Goal: Complete application form: Complete application form

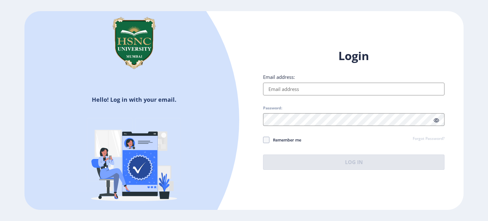
click at [328, 86] on input "Email address:" at bounding box center [353, 89] width 181 height 13
type input "[EMAIL_ADDRESS][DOMAIN_NAME]"
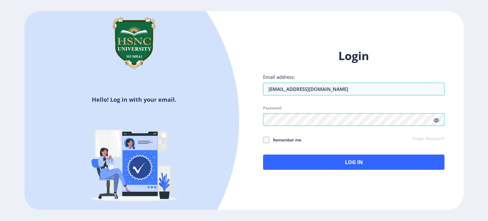
click at [292, 137] on span "Remember me" at bounding box center [285, 140] width 32 height 8
click at [263, 139] on input "Remember me" at bounding box center [263, 139] width 0 height 0
checkbox input "true"
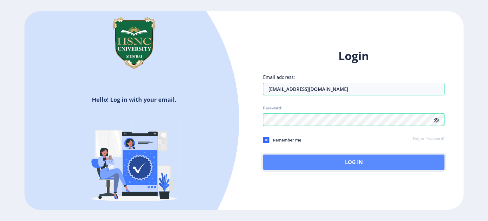
click at [299, 159] on button "Log In" at bounding box center [353, 161] width 181 height 15
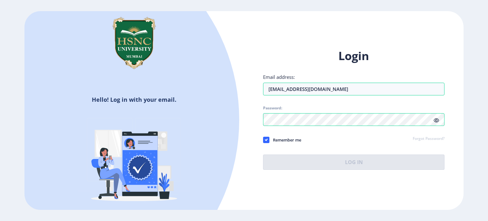
click at [329, 127] on div "Login Email address: 2022230210070017@hsncu.edu.in Password: Remember me Forgot…" at bounding box center [353, 108] width 181 height 121
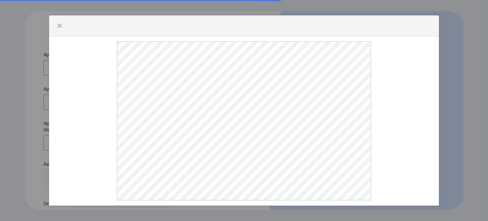
select select
click at [412, 137] on div at bounding box center [243, 120] width 379 height 159
click at [117, 49] on div at bounding box center [243, 120] width 379 height 159
click at [380, 63] on div at bounding box center [243, 120] width 379 height 159
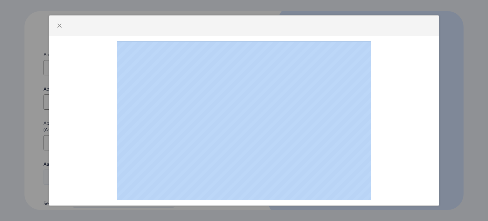
click at [380, 63] on div at bounding box center [243, 120] width 379 height 159
click at [60, 26] on span "button" at bounding box center [59, 25] width 5 height 5
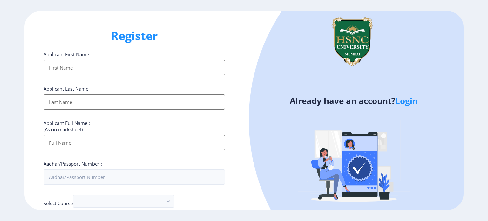
click at [111, 70] on input "Applicant First Name:" at bounding box center [134, 67] width 181 height 15
type input "[PERSON_NAME]"
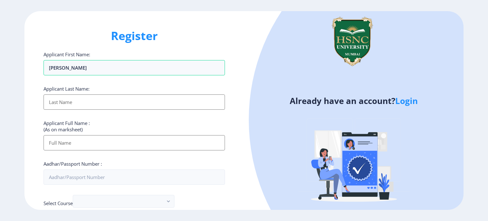
click at [144, 107] on input "Applicant First Name:" at bounding box center [134, 101] width 181 height 15
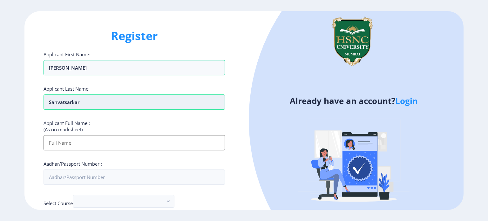
scroll to position [9, 0]
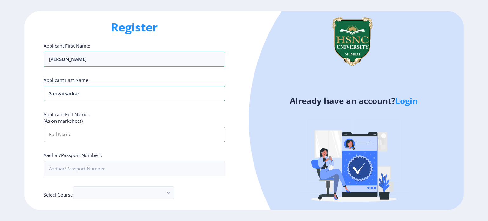
type input "Sanvatsarkar"
click at [150, 138] on input "Applicant First Name:" at bounding box center [134, 133] width 181 height 15
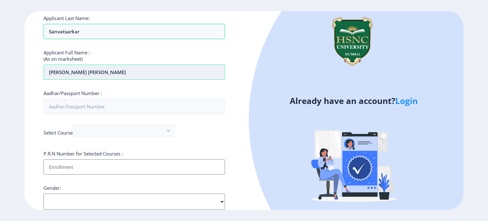
scroll to position [71, 0]
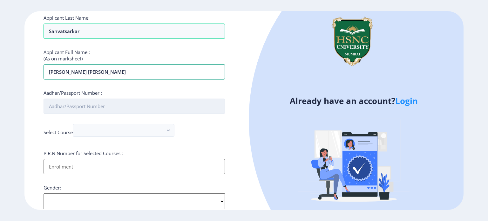
type input "[PERSON_NAME] [PERSON_NAME]"
click at [159, 106] on input "Aadhar/Passport Number :" at bounding box center [134, 105] width 181 height 15
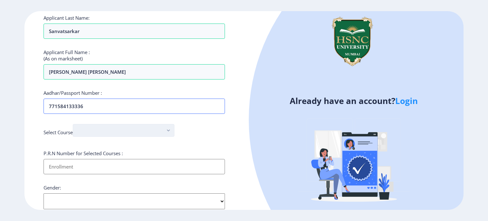
type input "771584133336"
click at [159, 126] on button "button" at bounding box center [124, 130] width 102 height 13
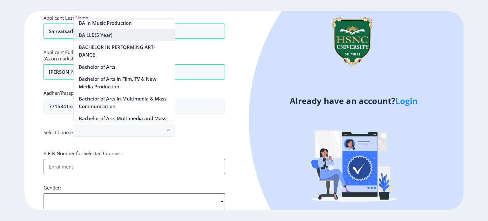
scroll to position [58, 0]
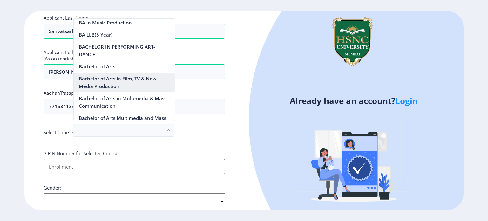
click at [151, 79] on nb-option "Bachelor of Arts in Film, TV & New Media Production" at bounding box center [124, 82] width 101 height 20
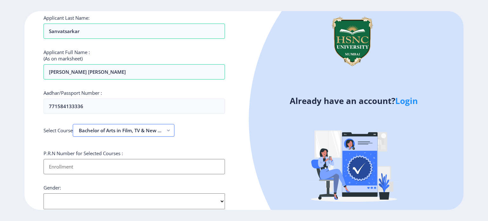
scroll to position [153, 0]
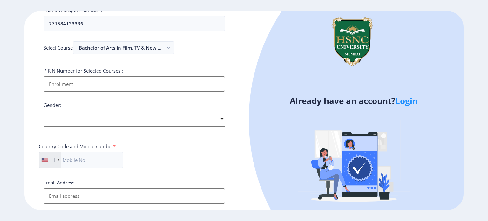
click at [141, 85] on input "Applicant First Name:" at bounding box center [134, 83] width 181 height 15
click at [56, 159] on div "+1" at bounding box center [50, 159] width 22 height 15
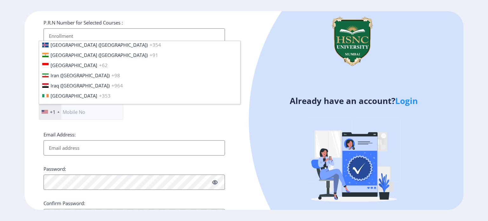
scroll to position [997, 0]
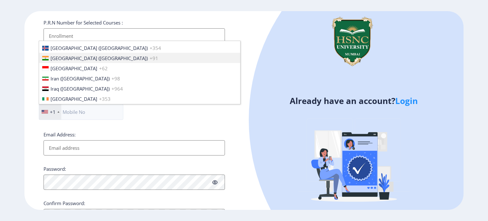
click at [100, 53] on li "[GEOGRAPHIC_DATA] ([GEOGRAPHIC_DATA]) +91" at bounding box center [139, 58] width 201 height 10
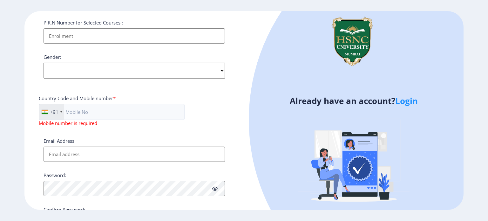
click at [86, 69] on select "Select Gender [DEMOGRAPHIC_DATA] [DEMOGRAPHIC_DATA] Other" at bounding box center [134, 71] width 181 height 16
select select "[DEMOGRAPHIC_DATA]"
click at [44, 63] on select "Select Gender [DEMOGRAPHIC_DATA] [DEMOGRAPHIC_DATA] Other" at bounding box center [134, 71] width 181 height 16
click at [99, 35] on input "Applicant First Name:" at bounding box center [134, 35] width 181 height 15
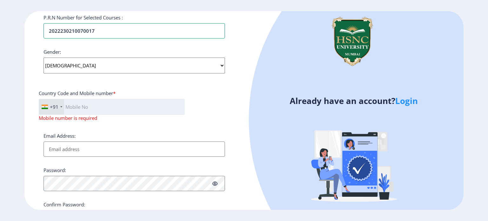
type input "2022230210070017"
click at [132, 113] on input "text" at bounding box center [112, 107] width 146 height 16
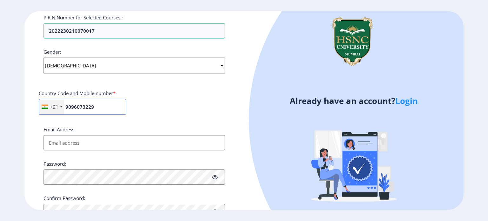
type input "9096073229"
click at [154, 139] on input "Email Address:" at bounding box center [134, 142] width 181 height 15
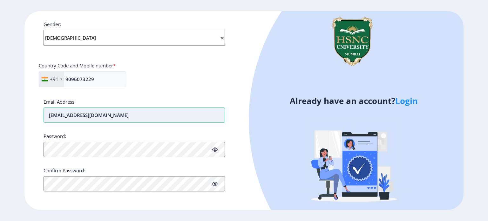
scroll to position [234, 0]
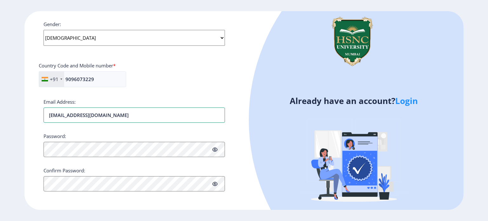
type input "[EMAIL_ADDRESS][DOMAIN_NAME]"
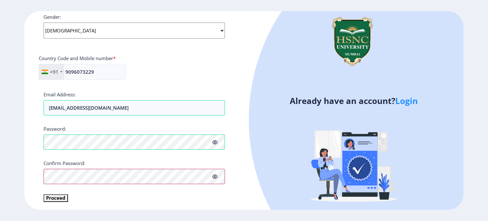
scroll to position [241, 0]
click at [57, 198] on button "Proceed" at bounding box center [56, 197] width 24 height 7
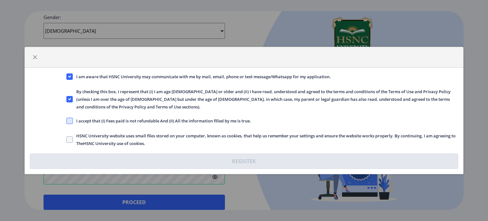
click at [71, 118] on span at bounding box center [69, 120] width 6 height 6
click at [67, 121] on input "I accept that (I) Fees paid is not refundable And (II) All the information fill…" at bounding box center [66, 121] width 0 height 0
checkbox input "true"
click at [73, 137] on span "HSNC University website uses small files stored on your computer, known as cook…" at bounding box center [265, 139] width 385 height 15
click at [67, 139] on input "HSNC University website uses small files stored on your computer, known as cook…" at bounding box center [66, 139] width 0 height 0
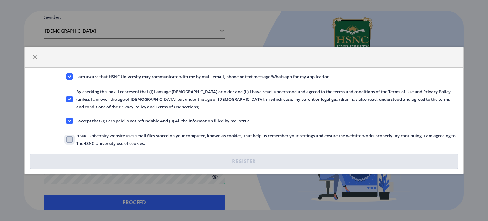
checkbox input "true"
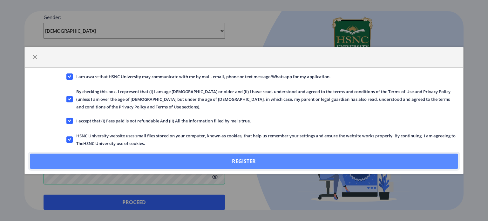
click at [163, 162] on button "Register" at bounding box center [244, 160] width 428 height 15
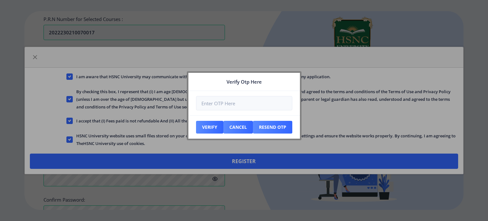
scroll to position [277, 0]
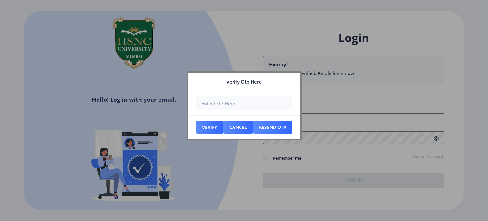
type input "[EMAIL_ADDRESS][DOMAIN_NAME]"
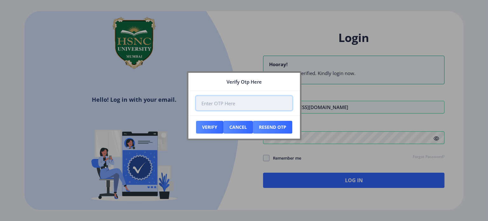
click at [272, 100] on input "number" at bounding box center [244, 103] width 96 height 14
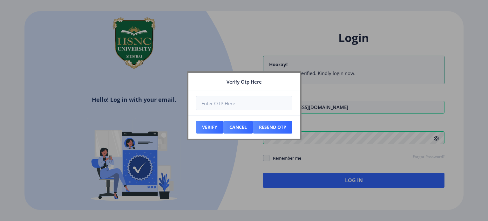
click at [284, 84] on nb-card-header "Verify Otp Here" at bounding box center [243, 82] width 111 height 18
click at [268, 127] on button "Resend Otp" at bounding box center [272, 127] width 39 height 13
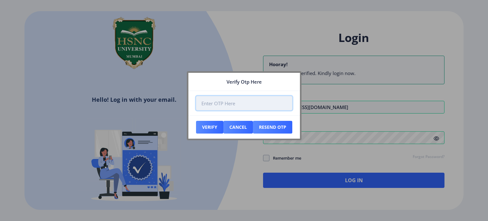
click at [242, 107] on input "number" at bounding box center [244, 103] width 96 height 14
type input "914065"
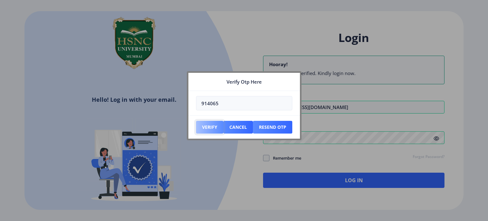
click at [212, 125] on button "Verify" at bounding box center [209, 127] width 27 height 13
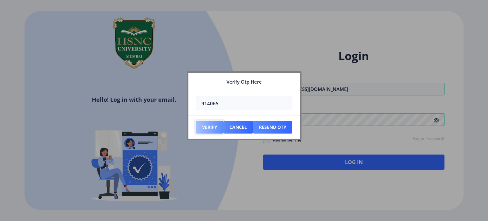
click at [212, 127] on button "Verify" at bounding box center [209, 127] width 27 height 13
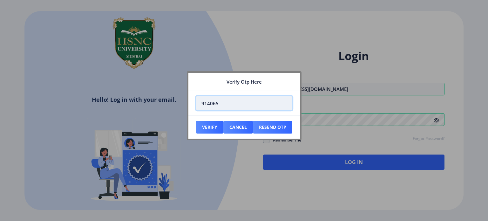
click at [248, 109] on input "914065" at bounding box center [244, 103] width 96 height 14
type input "9"
type input "241903"
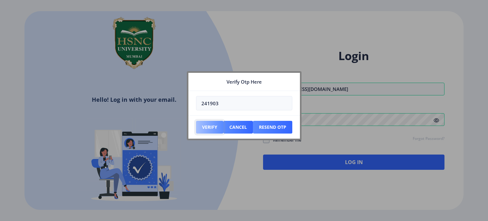
click at [218, 123] on button "Verify" at bounding box center [209, 127] width 27 height 13
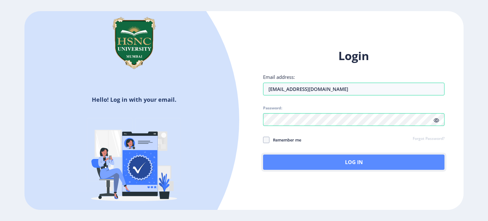
click at [358, 161] on button "Log In" at bounding box center [353, 161] width 181 height 15
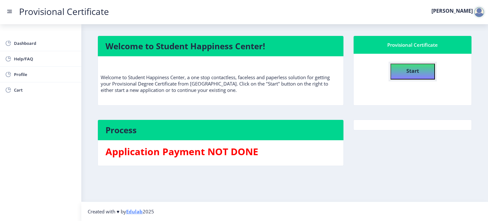
click at [408, 72] on b "Start" at bounding box center [412, 70] width 13 height 7
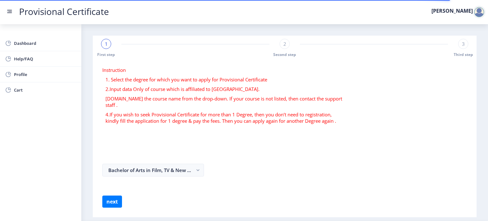
select select
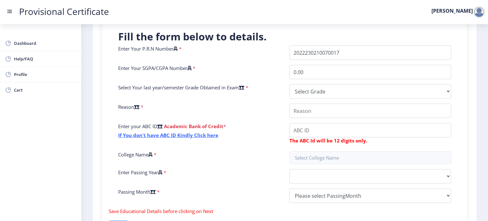
scroll to position [134, 0]
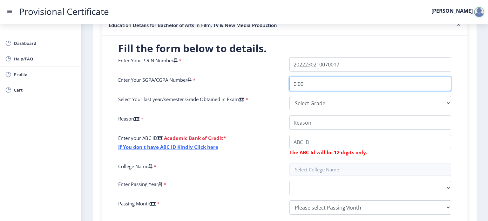
click at [316, 80] on input "0.00" at bounding box center [370, 84] width 162 height 14
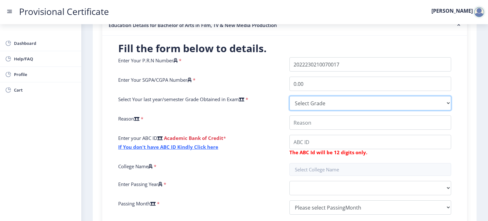
click at [313, 105] on select "Select Grade O A+ A B+ B C D F(Fail)" at bounding box center [370, 103] width 162 height 14
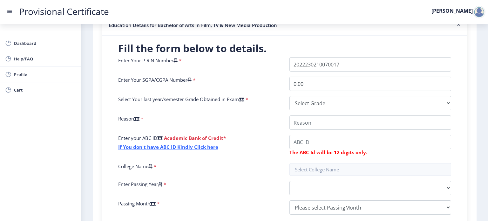
click at [271, 108] on div "Select Your last year/semester Grade Obtained in Exam *" at bounding box center [198, 103] width 171 height 14
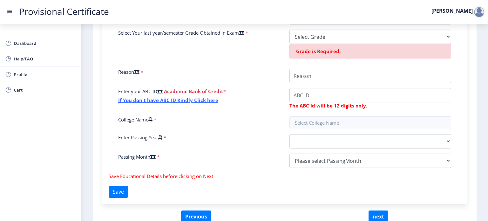
scroll to position [201, 0]
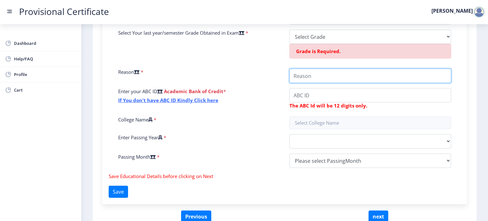
click at [316, 77] on input "College Name" at bounding box center [370, 76] width 162 height 14
type input "f"
type input "For Master's in [GEOGRAPHIC_DATA], Needed to be submitted by [DATE] 9am"
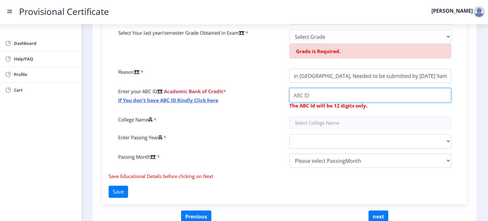
scroll to position [0, 0]
click at [422, 96] on input "College Name" at bounding box center [370, 95] width 162 height 14
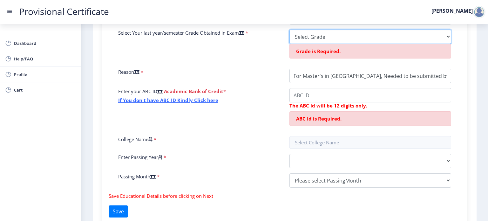
click at [375, 39] on select "Select Grade O A+ A B+ B C D F(Fail)" at bounding box center [370, 37] width 162 height 14
click at [392, 35] on select "Select Grade O A+ A B+ B C D F(Fail)" at bounding box center [370, 37] width 162 height 14
select select "A"
click at [289, 30] on select "Select Grade O A+ A B+ B C D F(Fail)" at bounding box center [370, 37] width 162 height 14
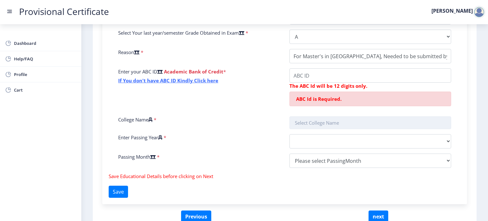
click at [329, 121] on input "text" at bounding box center [370, 122] width 162 height 13
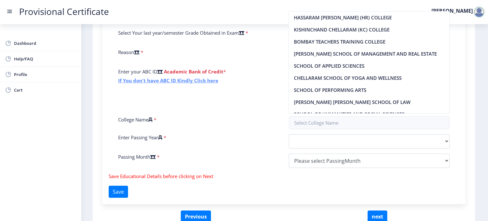
click at [185, 79] on link "If You don't have ABC ID Kindly Click here" at bounding box center [168, 80] width 100 height 6
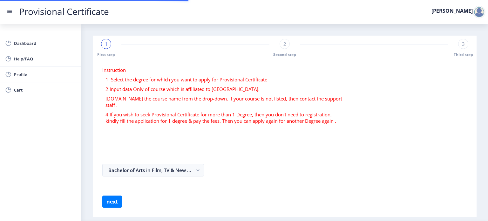
select select
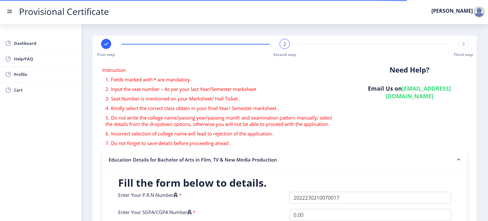
scroll to position [91, 0]
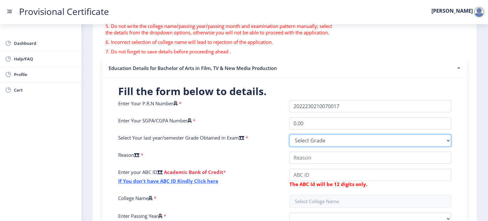
click at [335, 137] on select "Select Grade O A+ A B+ B C D F(Fail)" at bounding box center [370, 140] width 162 height 12
select select "A"
click at [289, 134] on select "Select Grade O A+ A B+ B C D F(Fail)" at bounding box center [370, 140] width 162 height 12
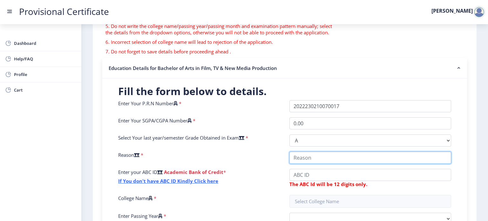
click at [312, 158] on input "College Name" at bounding box center [370, 157] width 162 height 12
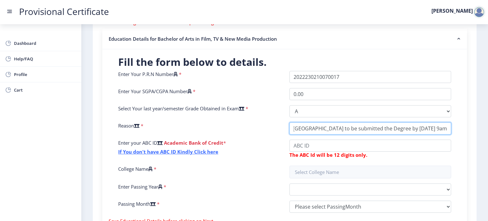
scroll to position [121, 0]
type input "For Master's Degree in FTII University to be submitted the Degree by 25th Septe…"
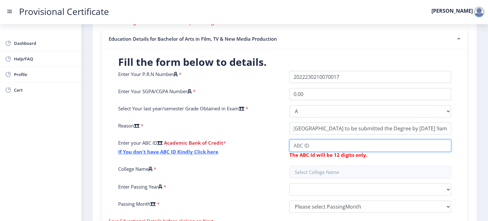
click at [336, 144] on input "College Name" at bounding box center [370, 145] width 162 height 12
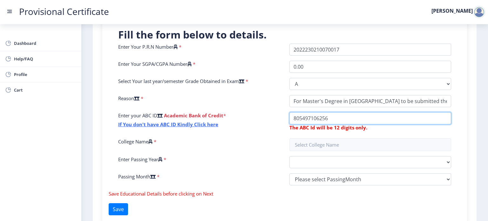
type input "805497106256"
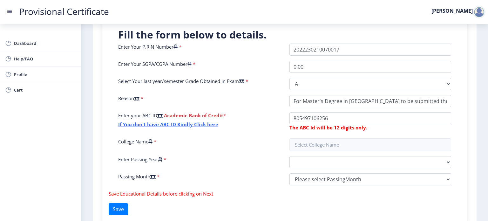
click at [328, 152] on div "Enter Your P.R.N Number * Enter Your SGPA/CGPA Number * 0.00 Select Your last y…" at bounding box center [284, 117] width 342 height 147
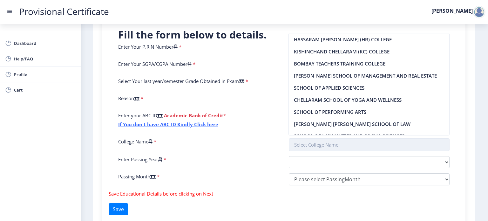
click at [334, 145] on input "text" at bounding box center [369, 144] width 161 height 13
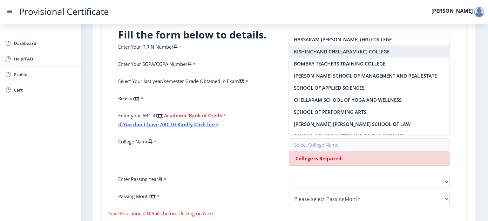
click at [365, 51] on nb-option "KISHINCHAND CHELLARAM (KC) COLLEGE" at bounding box center [369, 51] width 160 height 12
type input "KISHINCHAND CHELLARAM (KC) COLLEGE"
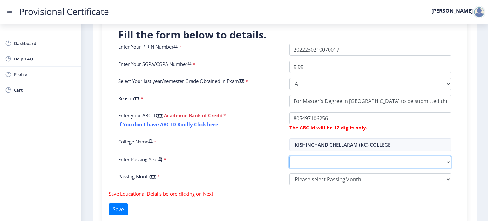
click at [350, 166] on select "2025 2024 2023 2022 2021 2020 2019 2018 2017 2016 2015 2014 2013 2012 2011 2010…" at bounding box center [370, 162] width 162 height 12
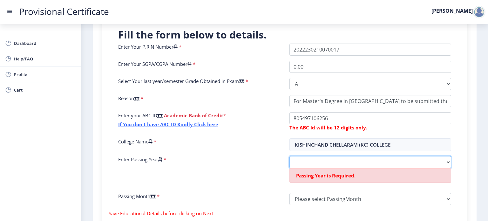
click at [351, 163] on select "2025 2024 2023 2022 2021 2020 2019 2018 2017 2016 2015 2014 2013 2012 2011 2010…" at bounding box center [370, 162] width 162 height 12
select select "2025"
click at [289, 156] on select "2025 2024 2023 2022 2021 2020 2019 2018 2017 2016 2015 2014 2013 2012 2011 2010…" at bounding box center [370, 162] width 162 height 12
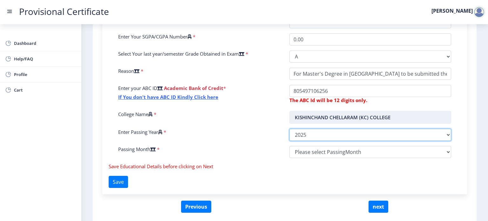
scroll to position [176, 0]
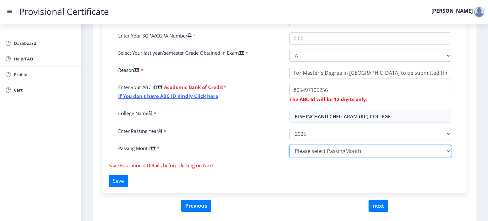
click at [338, 151] on select "Please select PassingMonth (01) January (02) February (03) March (04) April (05…" at bounding box center [370, 151] width 162 height 12
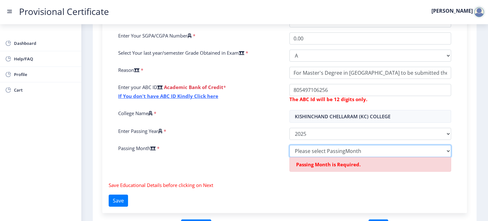
click at [339, 150] on select "Please select PassingMonth (01) January (02) February (03) March (04) April (05…" at bounding box center [370, 151] width 162 height 12
select select "March"
click at [289, 145] on select "Please select PassingMonth (01) January (02) February (03) March (04) April (05…" at bounding box center [370, 151] width 162 height 12
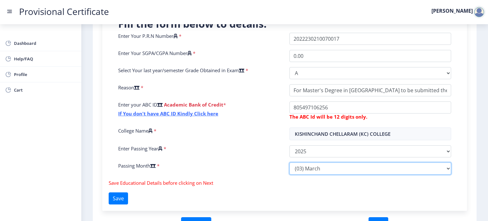
scroll to position [157, 0]
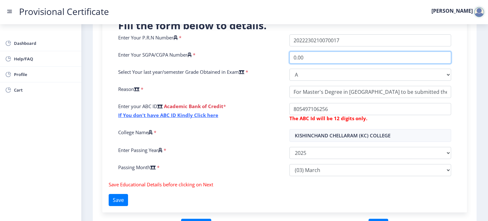
click at [319, 58] on input "0.00" at bounding box center [370, 57] width 162 height 12
type input "0"
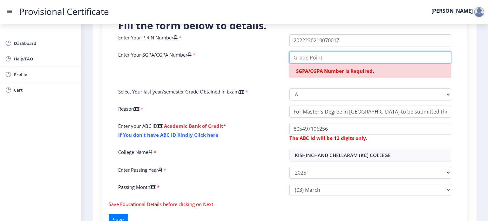
type input "9"
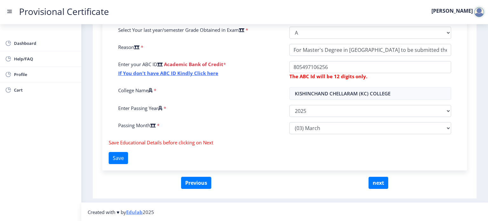
scroll to position [199, 0]
type input "8.36"
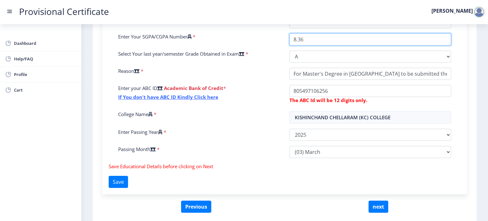
scroll to position [169, 0]
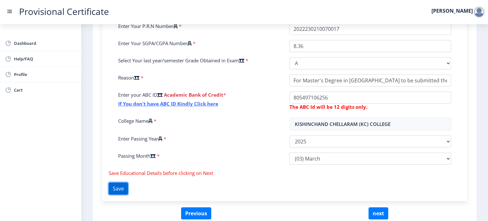
click at [128, 185] on button "Save" at bounding box center [118, 188] width 19 height 12
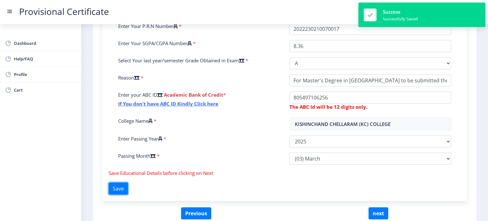
scroll to position [162, 0]
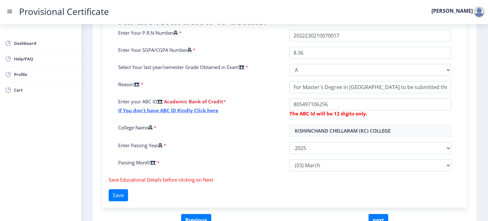
click at [244, 65] on icon at bounding box center [241, 67] width 5 height 5
click at [289, 64] on select "Select Grade O A+ A B+ B C D F(Fail)" at bounding box center [370, 70] width 162 height 12
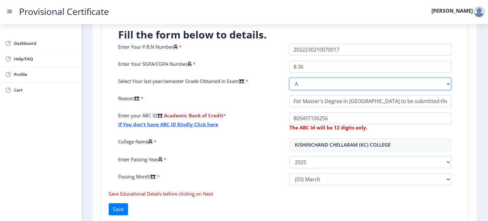
scroll to position [148, 0]
click at [349, 82] on select "Select Grade O A+ A B+ B C D F(Fail)" at bounding box center [370, 83] width 162 height 12
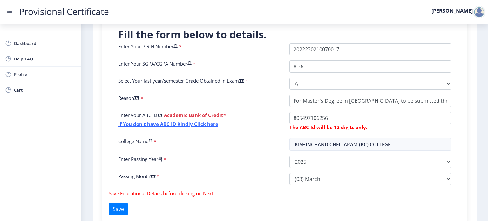
click at [273, 103] on div "Reason *" at bounding box center [198, 101] width 171 height 12
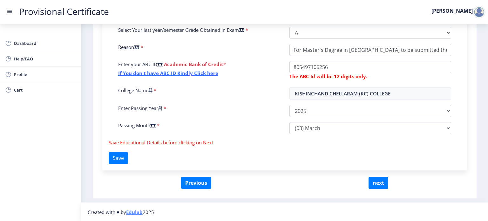
scroll to position [198, 0]
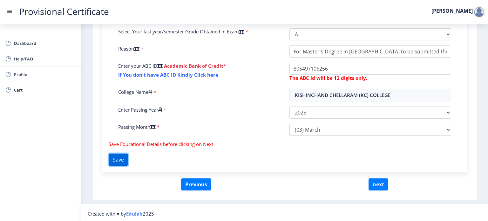
click at [124, 159] on button "Save" at bounding box center [118, 159] width 19 height 12
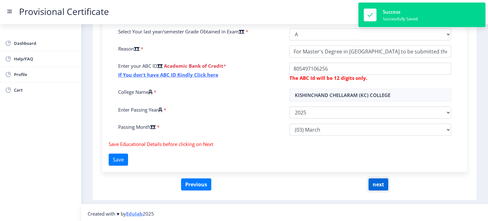
click at [387, 183] on button "next" at bounding box center [378, 184] width 20 height 12
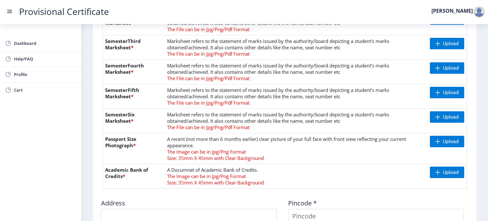
scroll to position [206, 0]
click at [443, 119] on span "Upload" at bounding box center [451, 117] width 16 height 6
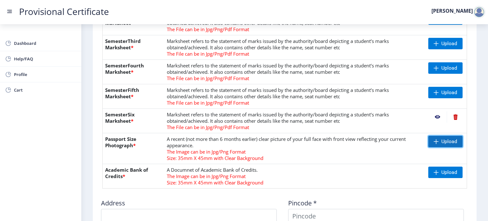
click at [442, 144] on span "Upload" at bounding box center [445, 141] width 34 height 11
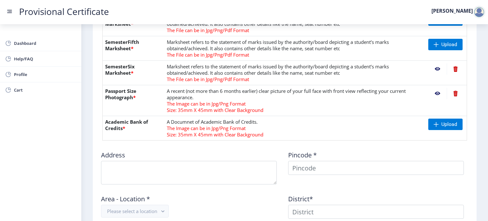
scroll to position [317, 0]
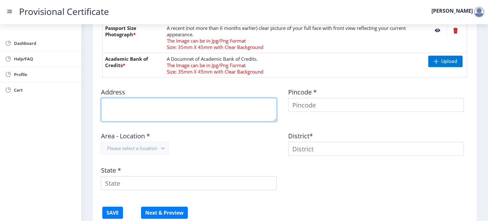
click at [232, 98] on textarea at bounding box center [189, 109] width 176 height 23
type textarea "C/403, Shalibhadra Regency"
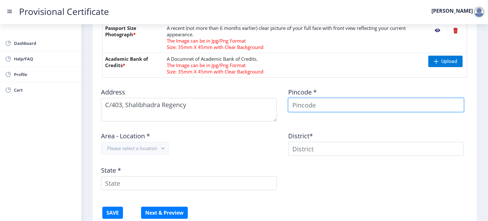
type input "[PERSON_NAME]"
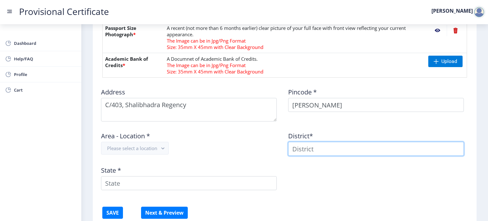
type input "[PERSON_NAME]"
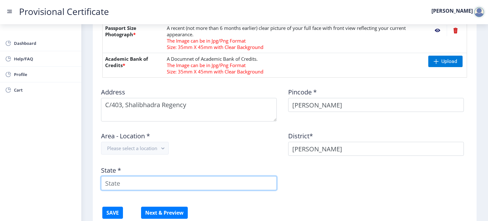
type input "Maharashtra"
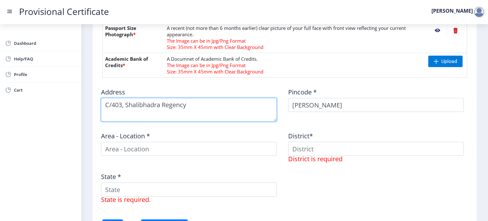
click at [211, 107] on textarea at bounding box center [189, 109] width 176 height 23
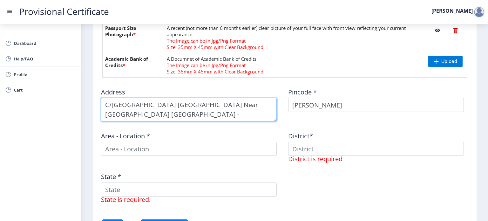
type textarea "C/403, Shalibhadra Regency New link Road Near Saraswat Bank Nallasopara - Vasai…"
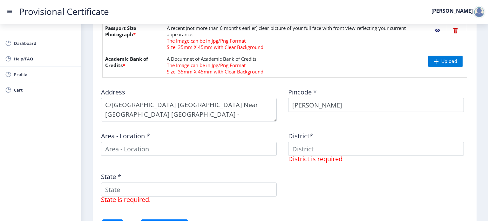
click at [315, 123] on div "Address Pincode * Bhuvan Area - Location * District* District is required State…" at bounding box center [284, 145] width 374 height 125
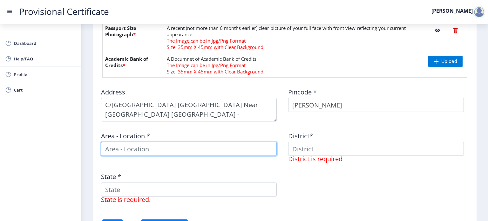
click at [259, 146] on input at bounding box center [189, 149] width 176 height 14
type input "Vasai"
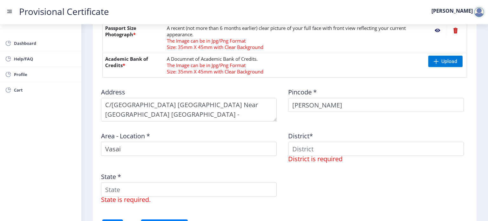
click at [338, 154] on span "District is required" at bounding box center [315, 158] width 54 height 9
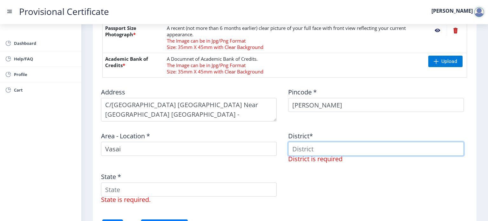
click at [341, 148] on input at bounding box center [376, 149] width 176 height 14
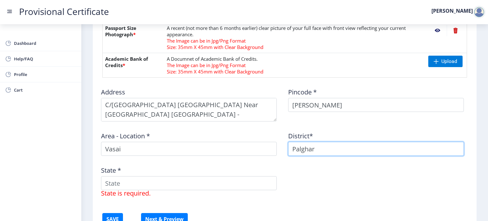
type input "Palghar"
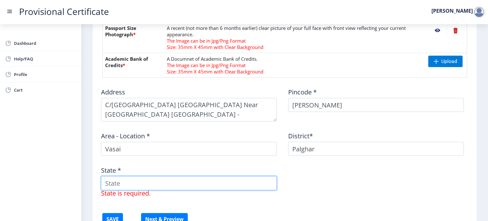
click at [260, 181] on input "State *" at bounding box center [189, 183] width 176 height 14
type input "Maharashtra"
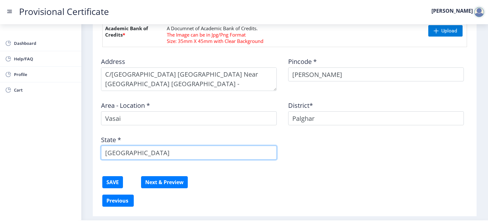
scroll to position [348, 0]
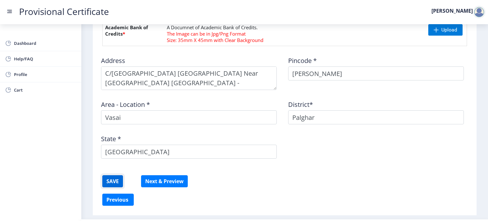
click at [117, 177] on button "SAVE" at bounding box center [112, 181] width 21 height 12
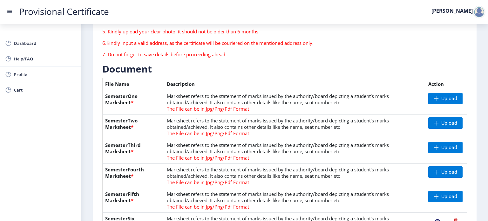
scroll to position [103, 0]
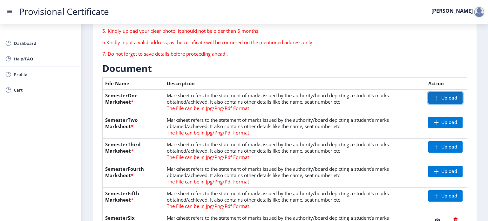
click at [447, 99] on span "Upload" at bounding box center [449, 98] width 16 height 6
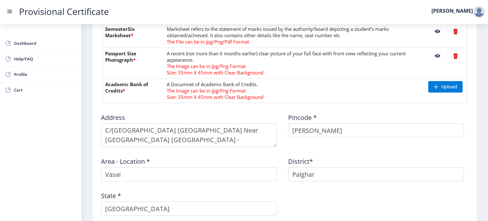
scroll to position [291, 0]
click at [450, 91] on span "Upload" at bounding box center [445, 86] width 34 height 11
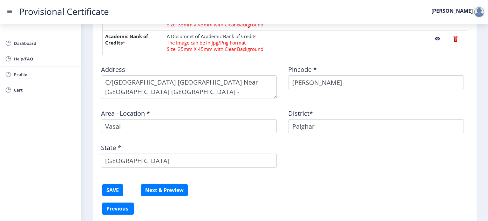
scroll to position [343, 0]
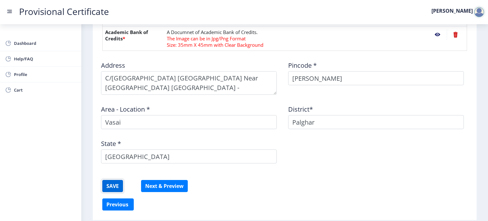
click at [119, 181] on button "SAVE" at bounding box center [112, 186] width 21 height 12
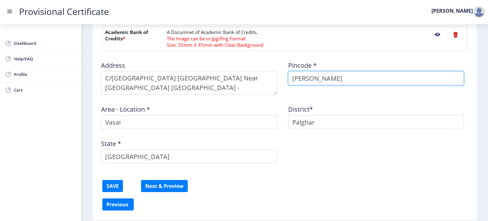
click at [327, 75] on input "[PERSON_NAME]" at bounding box center [376, 78] width 176 height 14
type input "B"
type input "5"
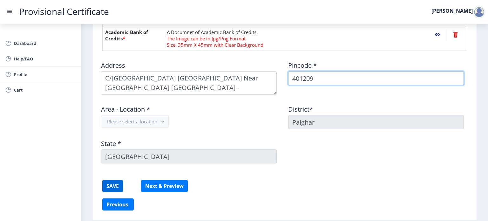
type input "401209"
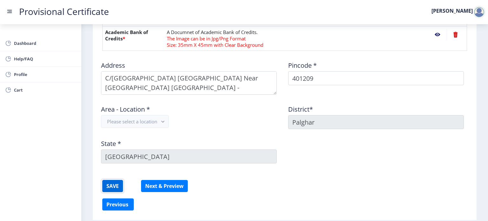
click at [116, 180] on button "SAVE" at bounding box center [112, 186] width 21 height 12
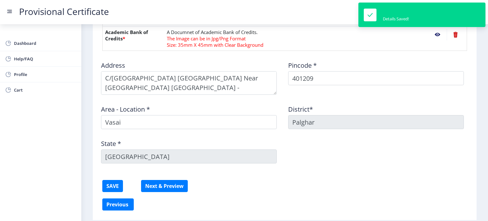
click at [303, 158] on div "Address Pincode * 401209 Area - Location * Vasai District* Palghar State * Maha…" at bounding box center [284, 112] width 374 height 112
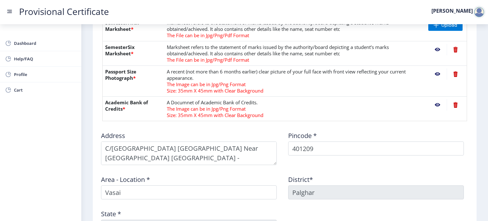
scroll to position [364, 0]
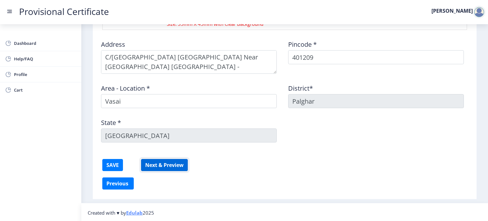
click at [157, 165] on button "Next & Preview" at bounding box center [164, 165] width 47 height 12
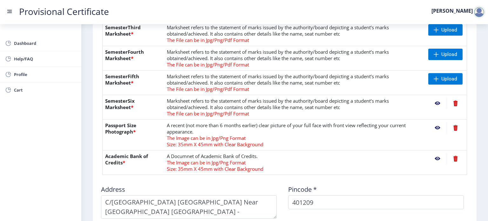
scroll to position [201, 0]
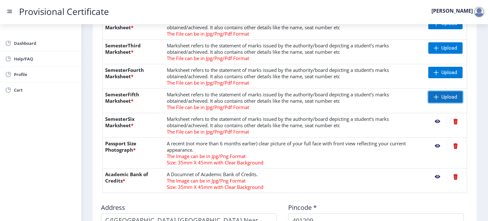
click at [441, 94] on span "Upload" at bounding box center [449, 97] width 16 height 6
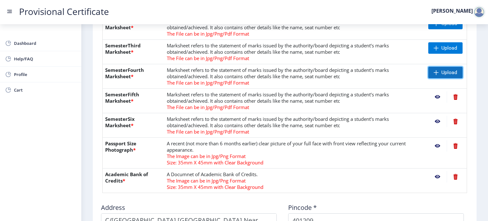
click at [444, 73] on span "Upload" at bounding box center [449, 72] width 16 height 6
click at [448, 45] on span "Upload" at bounding box center [449, 48] width 16 height 6
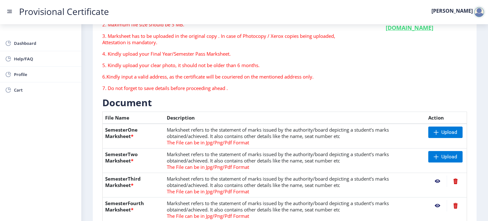
scroll to position [68, 0]
click at [438, 152] on span "Upload" at bounding box center [445, 156] width 34 height 11
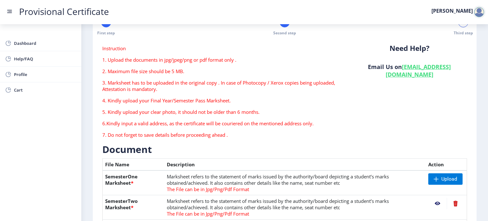
scroll to position [21, 0]
click at [435, 173] on div "Upload" at bounding box center [446, 178] width 36 height 11
click at [441, 181] on span "Upload" at bounding box center [449, 179] width 16 height 6
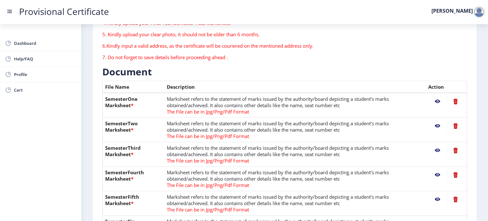
scroll to position [100, 0]
click at [455, 101] on nb-action at bounding box center [454, 100] width 17 height 11
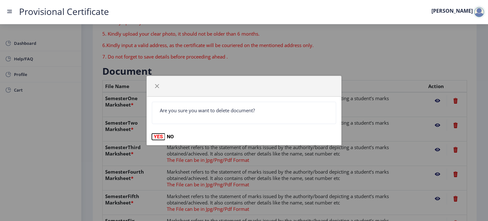
click at [155, 138] on button "YES" at bounding box center [158, 136] width 13 height 6
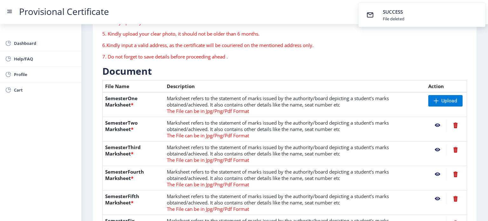
click at [455, 124] on nb-action at bounding box center [454, 124] width 17 height 11
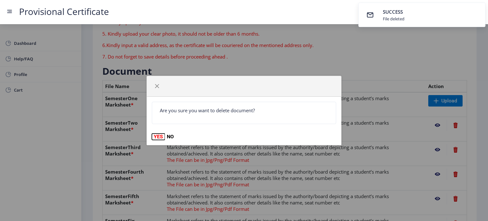
click at [160, 135] on button "YES" at bounding box center [158, 136] width 13 height 6
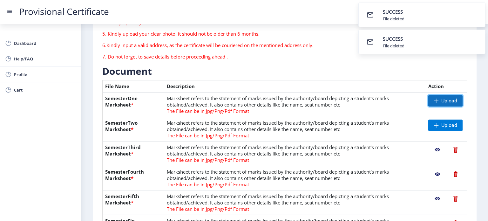
click at [451, 100] on span "Upload" at bounding box center [449, 100] width 16 height 6
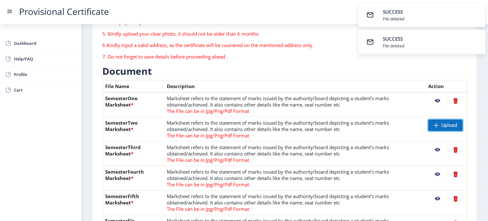
click at [434, 124] on span at bounding box center [435, 125] width 5 height 5
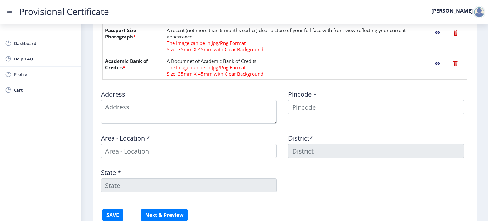
scroll to position [314, 0]
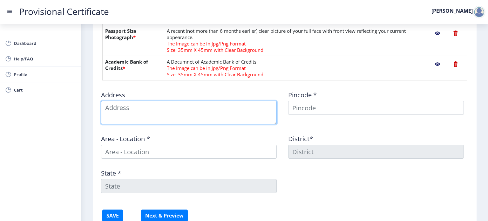
click at [231, 111] on textarea at bounding box center [189, 112] width 176 height 23
type textarea "C/403, Shalibhadra Regency"
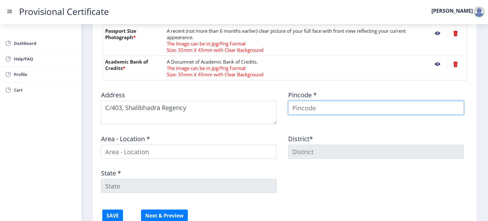
type input "[PERSON_NAME]"
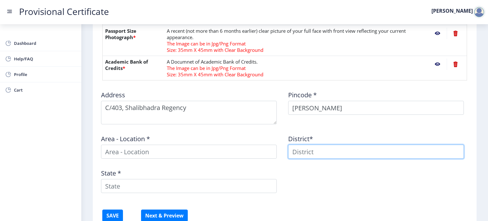
type input "[PERSON_NAME]"
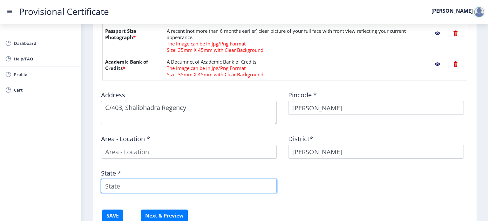
type input "Maharashtra"
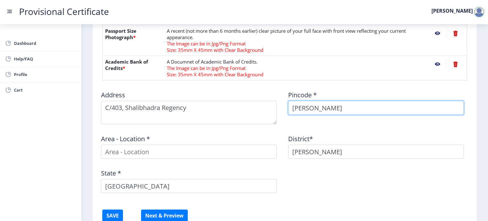
click at [322, 113] on input "[PERSON_NAME]" at bounding box center [376, 108] width 176 height 14
type input "B"
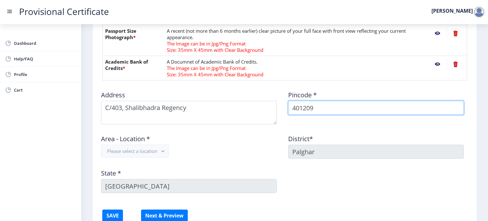
type input "401209"
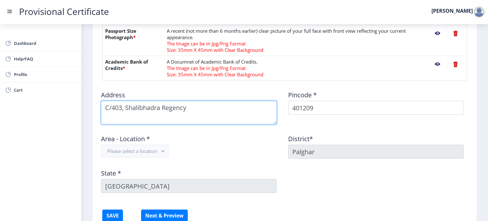
click at [240, 113] on textarea at bounding box center [189, 112] width 176 height 23
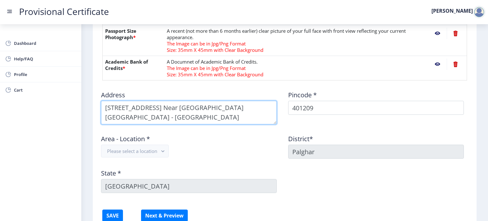
scroll to position [350, 0]
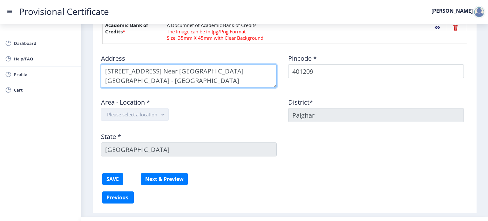
type textarea "C/403, Shalibhadra Regency New Link Road Near Saraswat Bank Nallasopara - Vasai…"
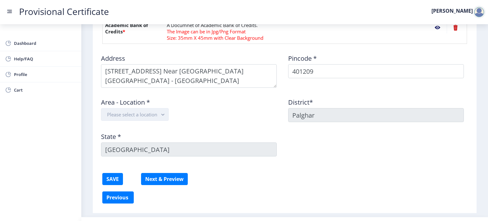
click at [156, 114] on button "Please select a location" at bounding box center [135, 114] width 68 height 13
click at [156, 131] on nb-option "Nallosapare E S.O" at bounding box center [135, 129] width 68 height 12
type input "PALGHAR"
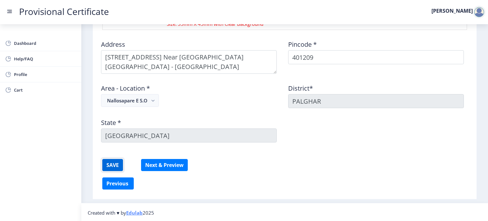
click at [113, 161] on button "SAVE" at bounding box center [112, 165] width 21 height 12
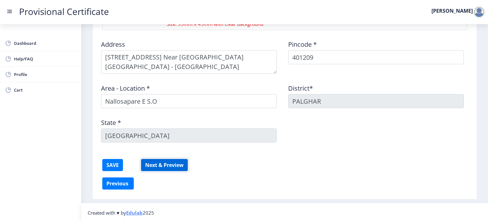
click at [168, 164] on button "Next & Preview" at bounding box center [164, 165] width 47 height 12
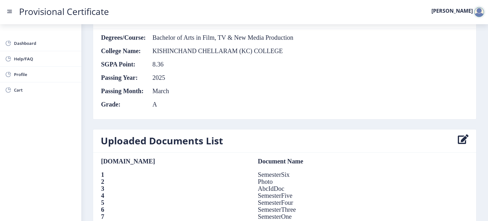
scroll to position [439, 0]
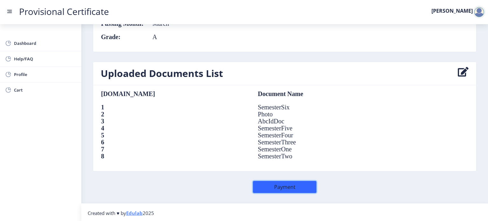
click at [290, 189] on button "Payment" at bounding box center [285, 187] width 64 height 12
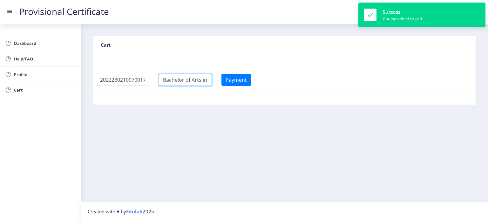
click at [198, 77] on input "textarea" at bounding box center [185, 80] width 53 height 12
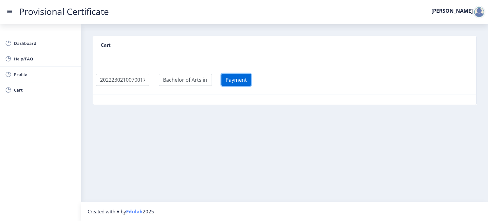
click at [241, 82] on button "Payment" at bounding box center [236, 80] width 30 height 12
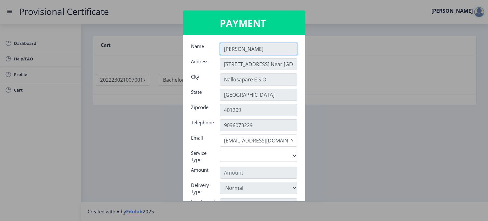
scroll to position [75, 0]
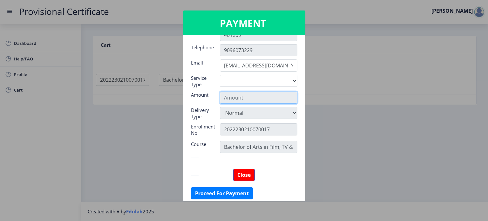
click at [278, 97] on input "text" at bounding box center [258, 97] width 77 height 12
click at [283, 81] on select "Digital" at bounding box center [258, 81] width 77 height 12
select select "old"
click at [220, 75] on select "Digital" at bounding box center [258, 81] width 77 height 12
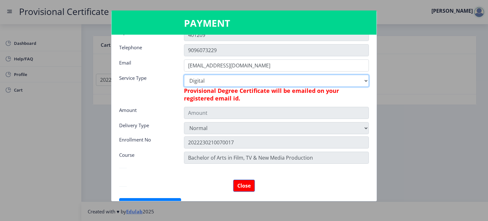
type input "795"
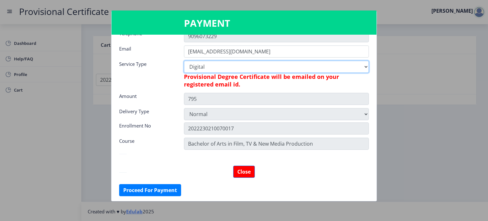
scroll to position [88, 0]
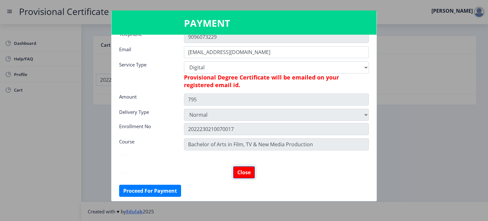
click at [248, 172] on button "Close" at bounding box center [244, 172] width 22 height 12
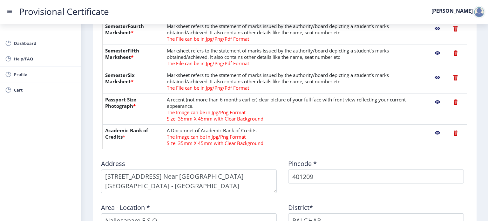
scroll to position [112, 0]
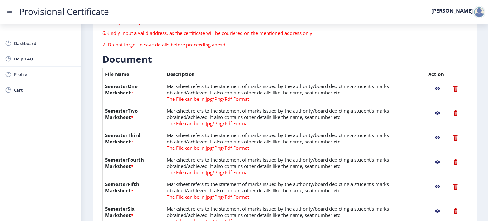
click at [455, 136] on nb-action at bounding box center [454, 137] width 17 height 11
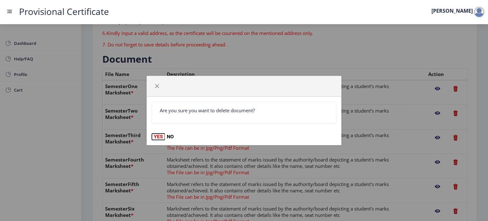
click at [155, 135] on button "YES" at bounding box center [158, 136] width 13 height 6
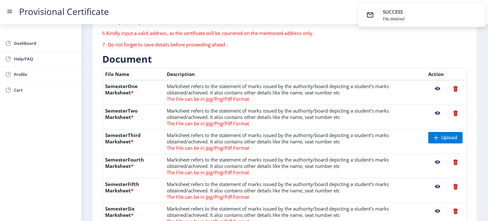
click at [456, 161] on nb-action at bounding box center [454, 161] width 17 height 11
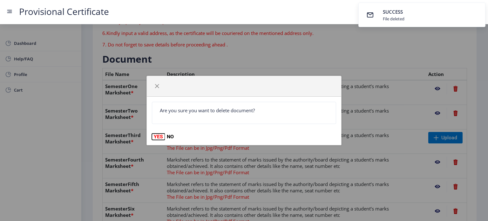
click at [156, 137] on button "YES" at bounding box center [158, 136] width 13 height 6
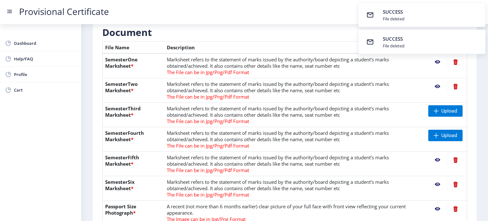
scroll to position [140, 0]
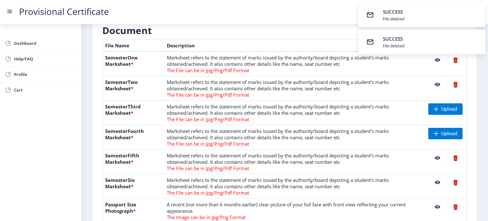
click at [452, 155] on nb-action at bounding box center [454, 157] width 17 height 11
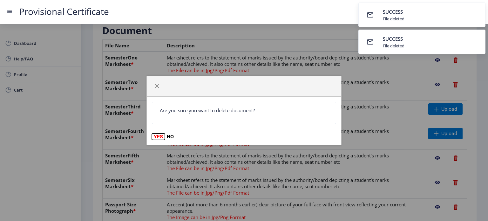
click at [158, 135] on button "YES" at bounding box center [158, 136] width 13 height 6
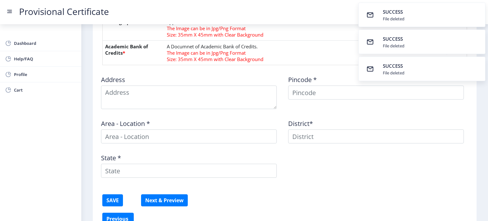
scroll to position [329, 0]
click at [114, 197] on button "SAVE" at bounding box center [112, 200] width 21 height 12
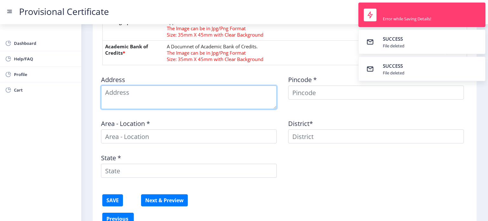
click at [188, 101] on textarea at bounding box center [189, 96] width 176 height 23
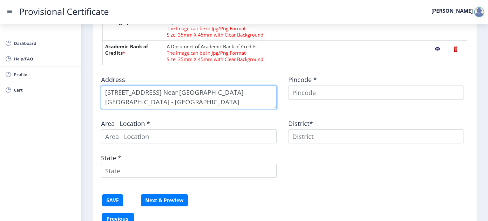
type textarea "C/403, Shalibhadra Regency New Link Road Near Saraswat Bank Nallasopara - Vasai…"
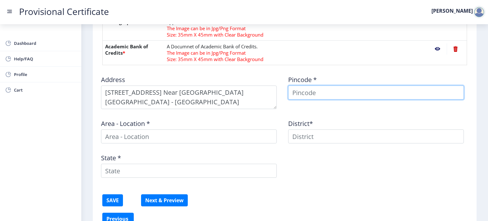
click at [310, 95] on input at bounding box center [376, 92] width 176 height 14
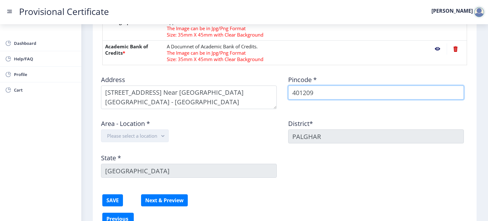
type input "401209"
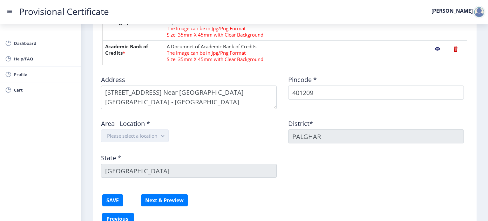
click at [157, 135] on button "Please select a location" at bounding box center [135, 135] width 68 height 13
click at [152, 150] on nb-option "Nallosapare E S.O" at bounding box center [135, 150] width 68 height 12
click at [116, 204] on button "SAVE" at bounding box center [112, 200] width 21 height 12
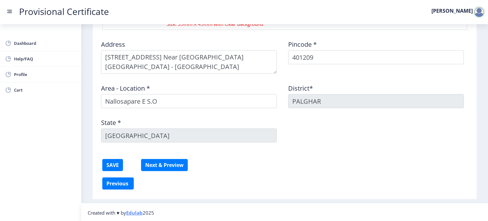
scroll to position [364, 0]
click at [145, 164] on button "Next & Preview" at bounding box center [164, 165] width 47 height 12
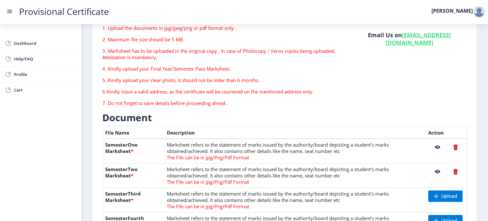
scroll to position [56, 0]
